Goal: Check status: Check status

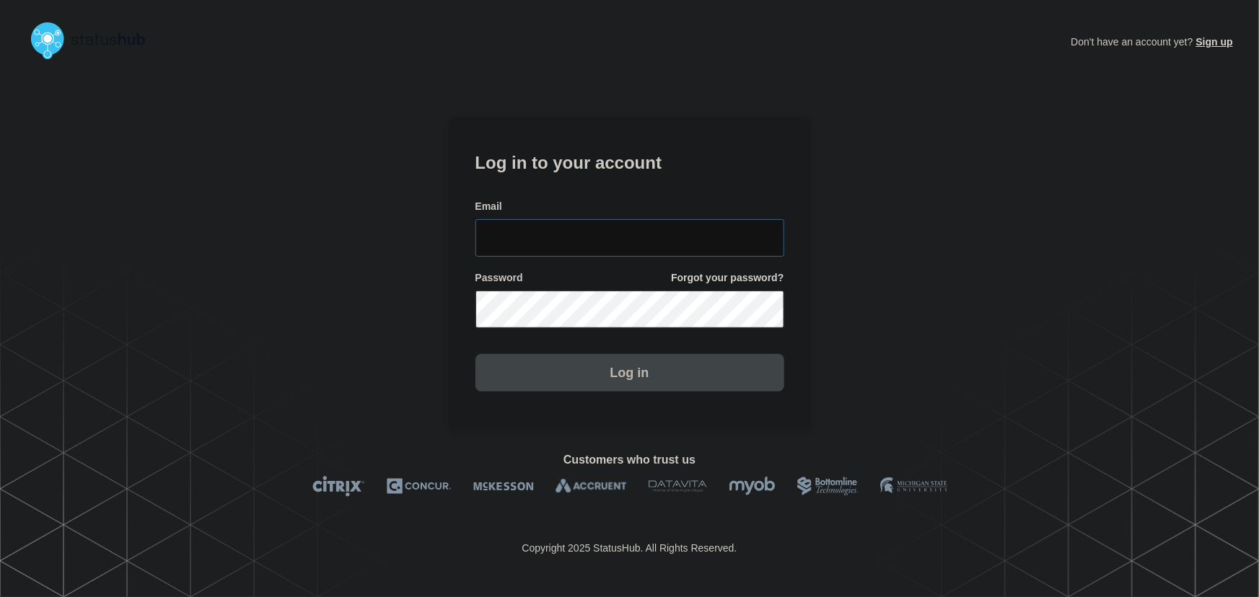
type input "[PERSON_NAME][EMAIL_ADDRESS][PERSON_NAME][DOMAIN_NAME]"
click at [664, 245] on input "[PERSON_NAME][EMAIL_ADDRESS][PERSON_NAME][DOMAIN_NAME]" at bounding box center [629, 238] width 309 height 38
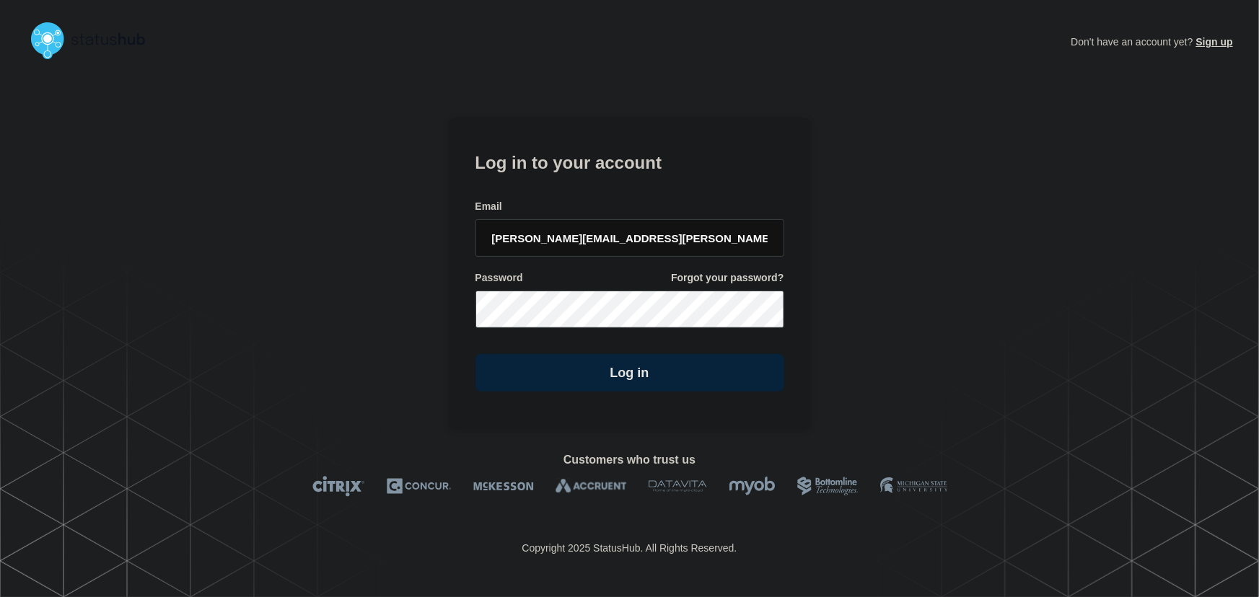
click at [625, 175] on form "Log in to your account Email [PERSON_NAME][EMAIL_ADDRESS][PERSON_NAME][DOMAIN_N…" at bounding box center [629, 270] width 309 height 244
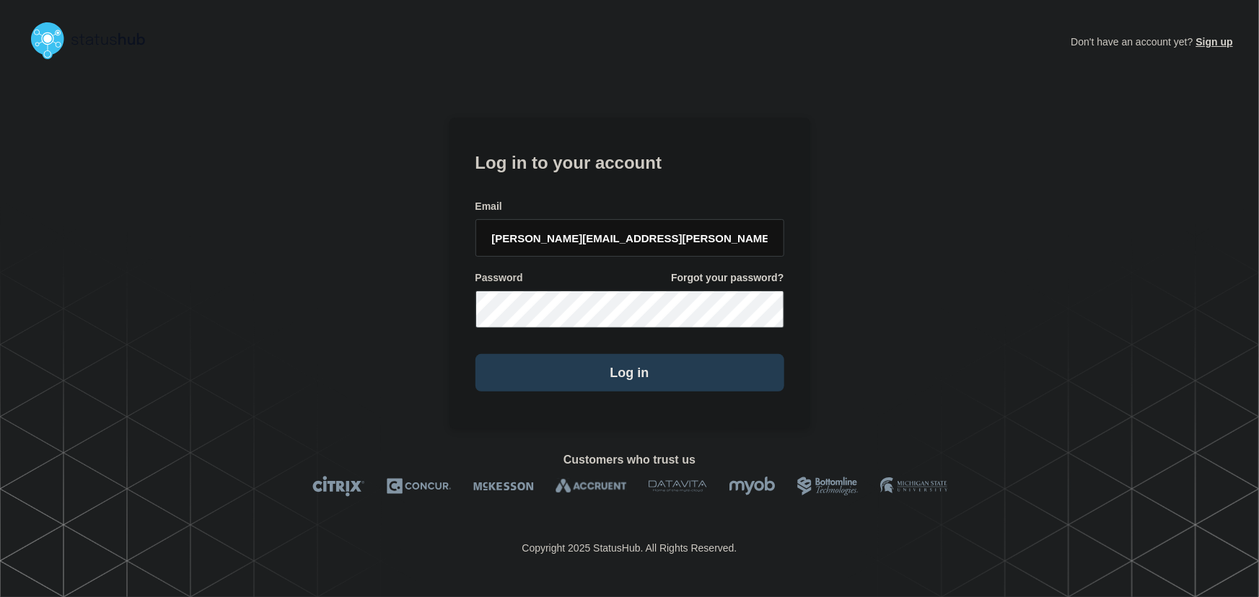
click at [676, 364] on button "Log in" at bounding box center [629, 373] width 309 height 38
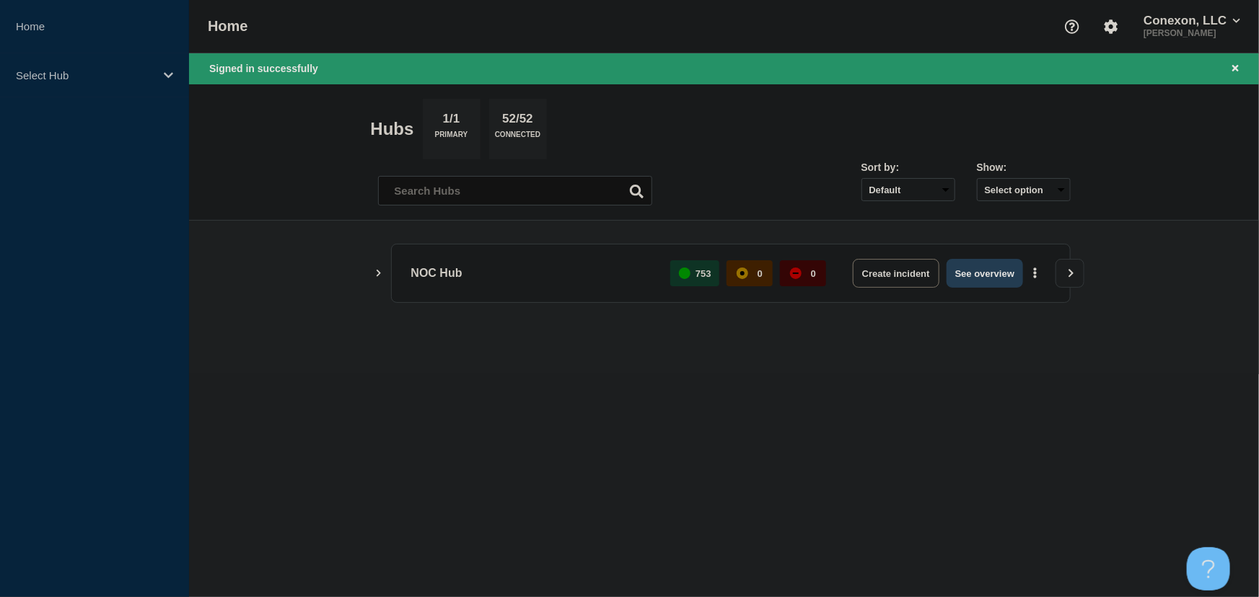
click at [998, 264] on button "See overview" at bounding box center [984, 273] width 76 height 29
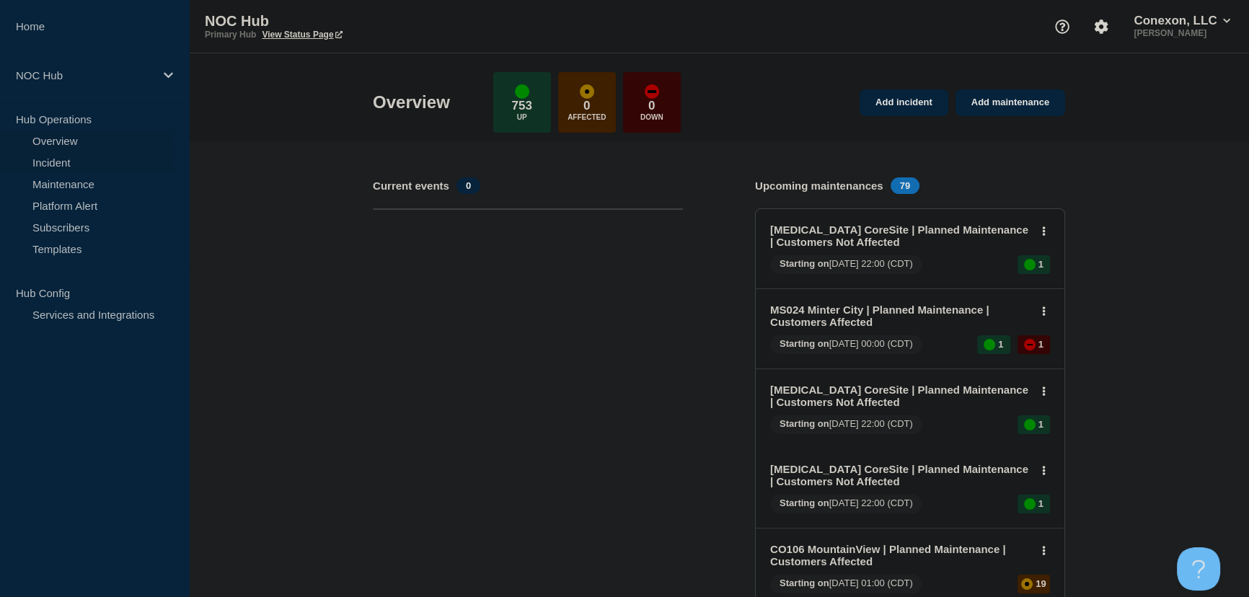
click at [47, 159] on link "Incident" at bounding box center [87, 162] width 175 height 22
